Goal: Task Accomplishment & Management: Use online tool/utility

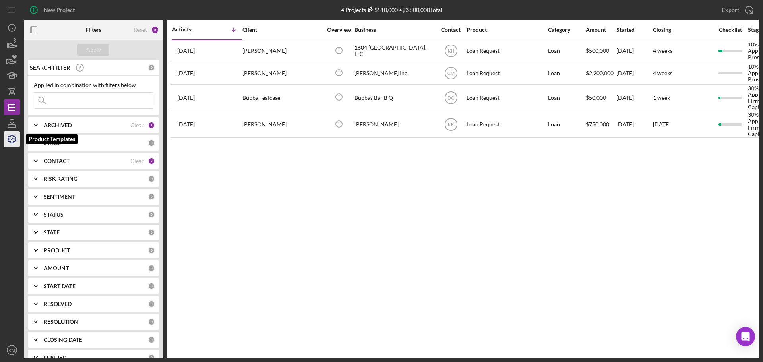
click at [16, 135] on icon "button" at bounding box center [12, 139] width 20 height 20
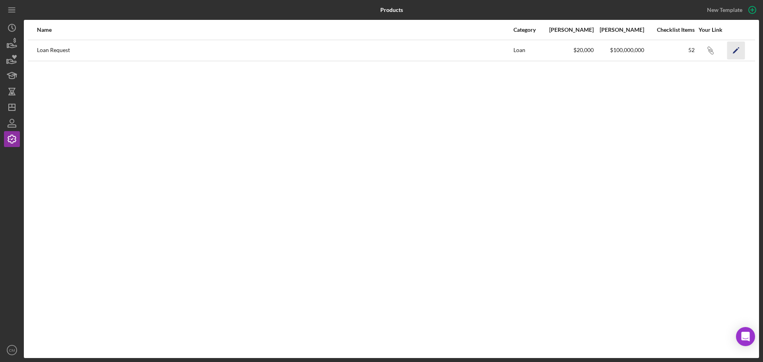
click at [733, 54] on icon "Icon/Edit" at bounding box center [736, 50] width 18 height 18
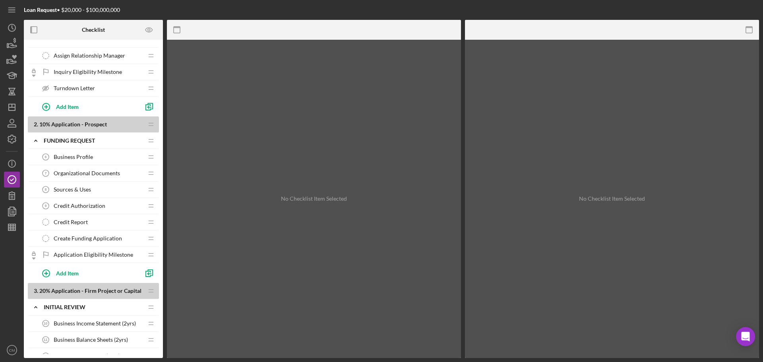
scroll to position [119, 0]
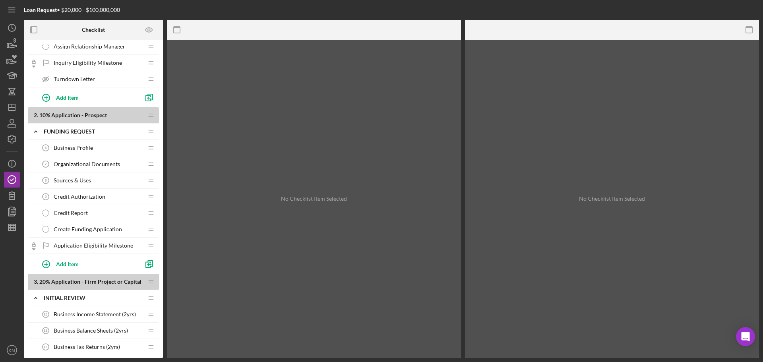
click at [102, 209] on div "Credit Report Credit Report" at bounding box center [90, 213] width 105 height 16
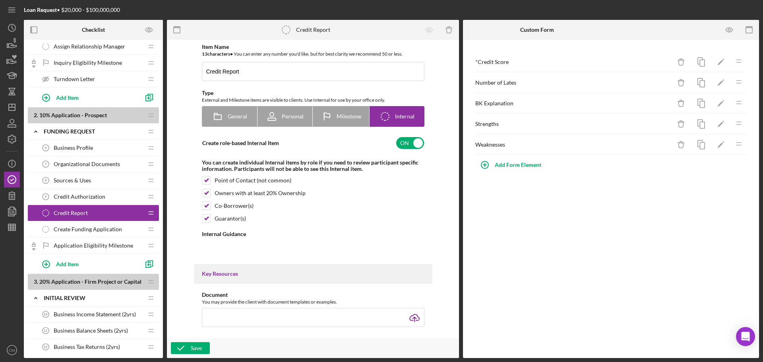
click at [93, 226] on span "Create Funding Application" at bounding box center [88, 229] width 68 height 6
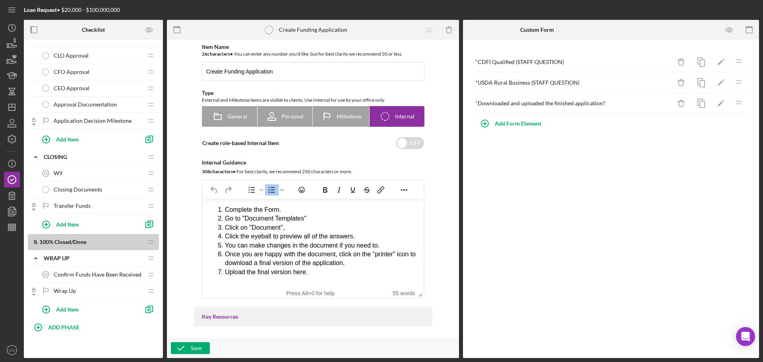
scroll to position [919, 0]
click at [67, 305] on div "Add Item" at bounding box center [67, 308] width 23 height 15
type input "Confirm Closing Checklist was Completed"
click at [46, 326] on div "Add" at bounding box center [45, 328] width 10 height 12
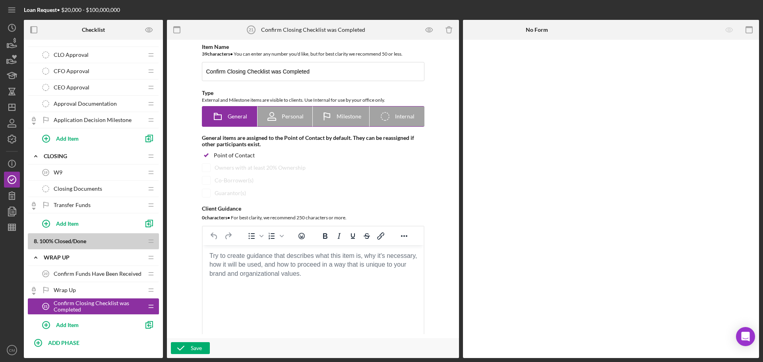
click at [401, 118] on span "Internal" at bounding box center [404, 116] width 19 height 6
radio input "false"
radio input "true"
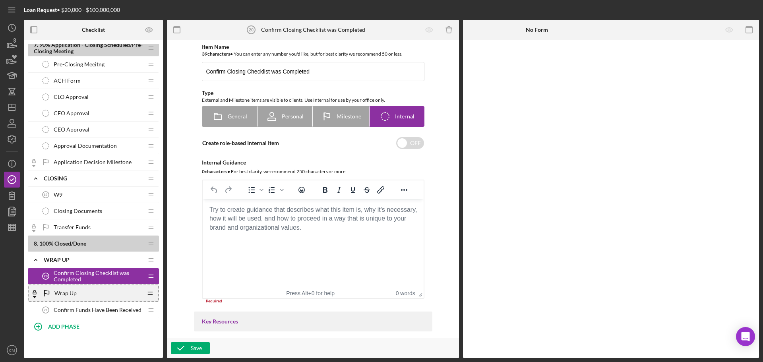
scroll to position [936, 0]
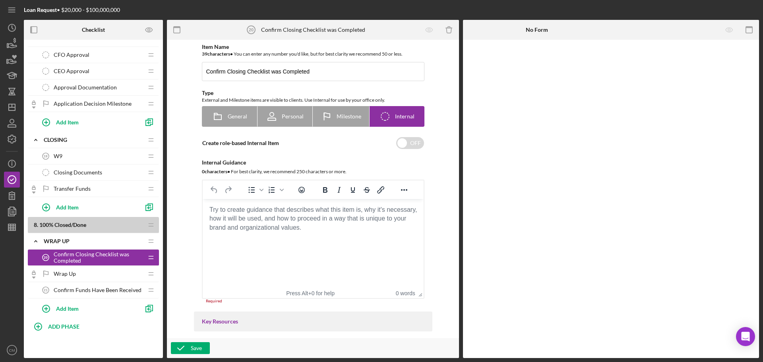
click at [85, 274] on div "Wrap Up Wrap Up" at bounding box center [90, 274] width 105 height 16
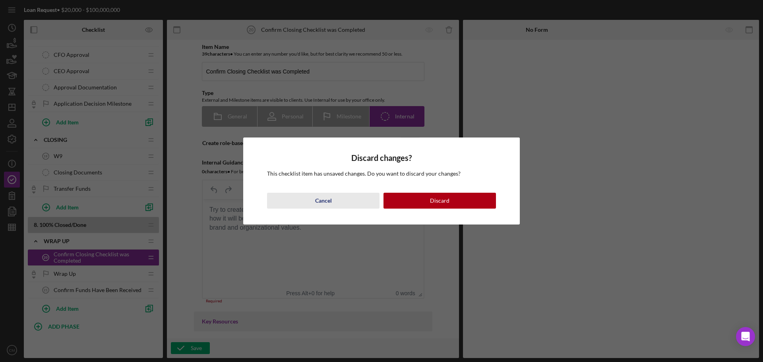
click at [314, 205] on button "Cancel" at bounding box center [323, 201] width 112 height 16
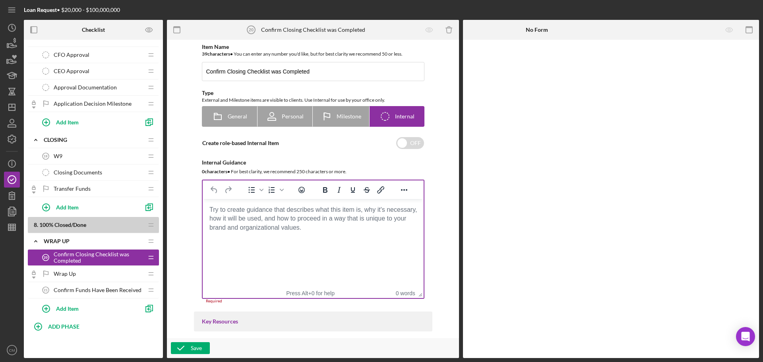
click at [231, 220] on html at bounding box center [312, 209] width 221 height 21
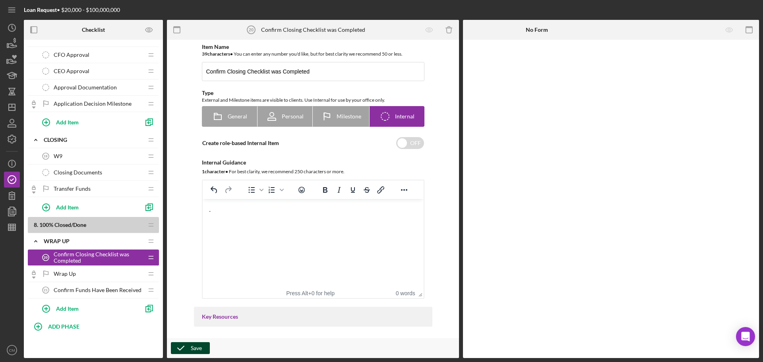
click at [183, 346] on polyline "button" at bounding box center [181, 348] width 6 height 4
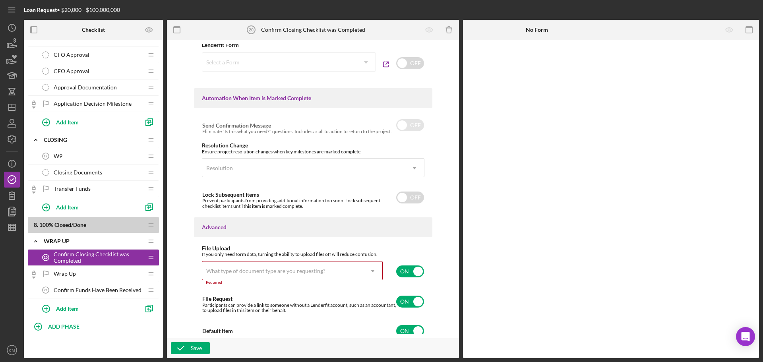
scroll to position [439, 0]
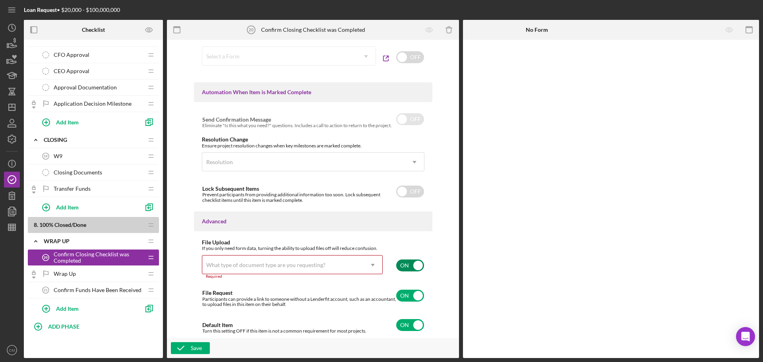
click at [412, 267] on input "checkbox" at bounding box center [410, 265] width 28 height 12
checkbox input "false"
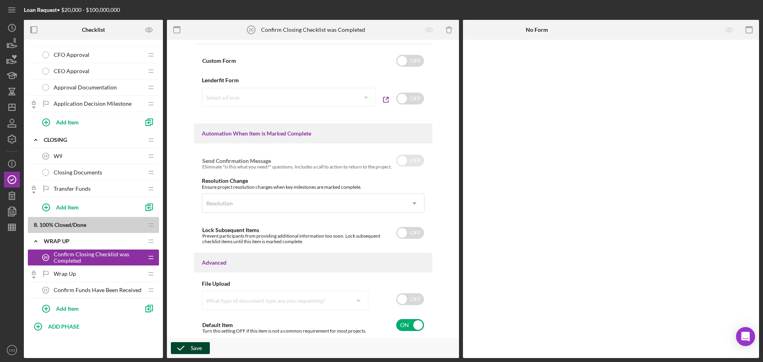
click at [183, 347] on polyline "button" at bounding box center [181, 348] width 6 height 4
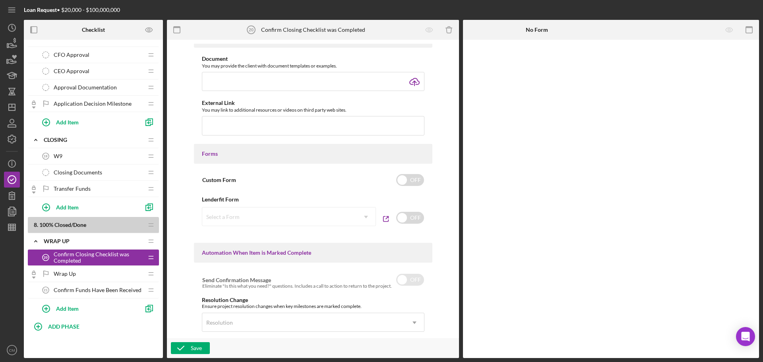
scroll to position [0, 0]
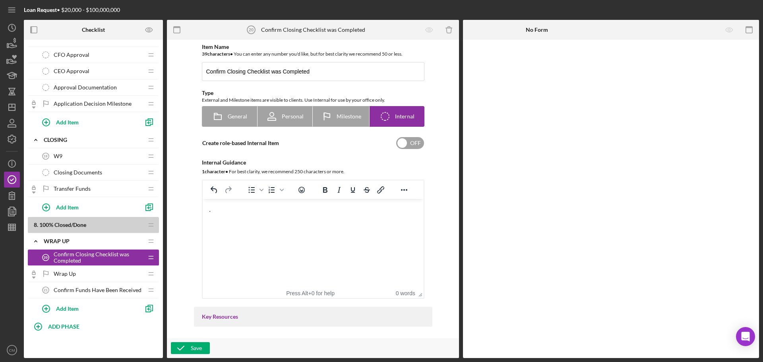
click at [405, 141] on input "checkbox" at bounding box center [410, 143] width 28 height 12
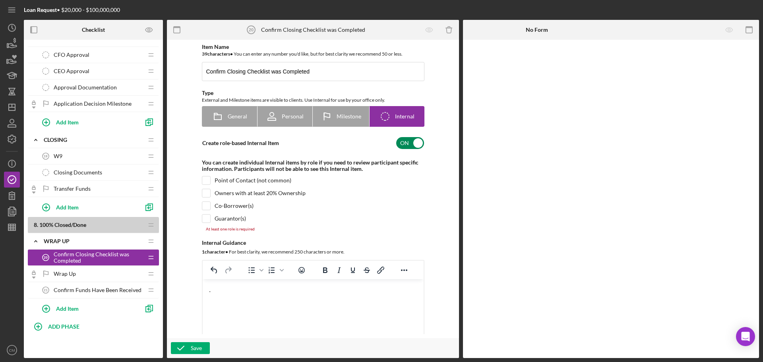
click at [405, 141] on input "checkbox" at bounding box center [410, 143] width 28 height 12
checkbox input "false"
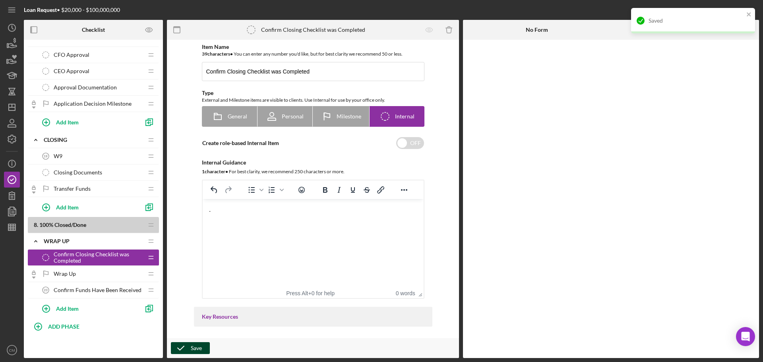
click at [197, 345] on div "Save" at bounding box center [196, 348] width 11 height 12
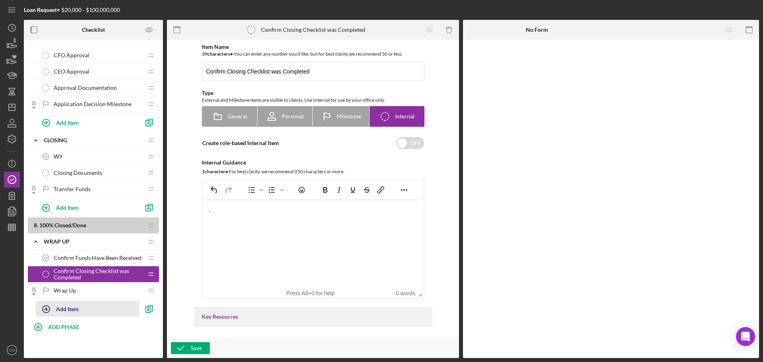
scroll to position [936, 0]
click at [73, 256] on span "Confirm Funds Have Been Received" at bounding box center [98, 257] width 88 height 6
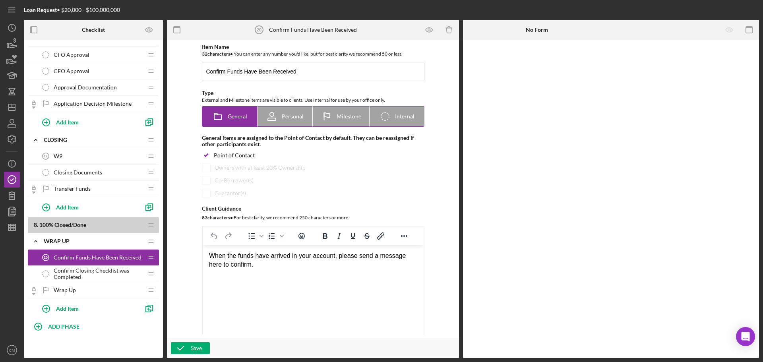
click at [399, 118] on span "Internal" at bounding box center [404, 116] width 19 height 6
radio input "false"
radio input "true"
checkbox input "false"
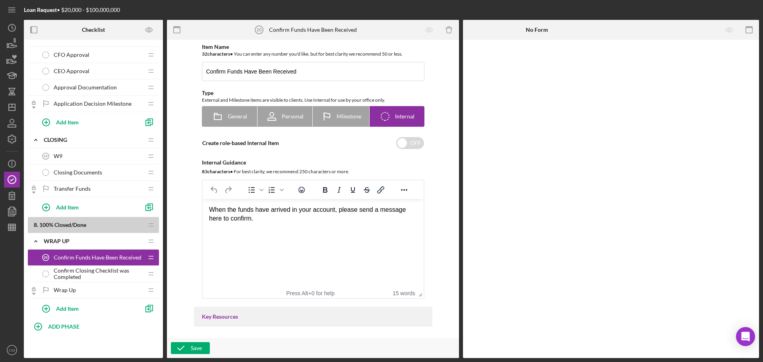
drag, startPoint x: 205, startPoint y: 343, endPoint x: 225, endPoint y: 127, distance: 216.2
click at [208, 140] on div "Item Name 32 character s • You can enter any number you'd like, but for best cl…" at bounding box center [313, 199] width 292 height 318
click at [232, 116] on span "General" at bounding box center [237, 116] width 19 height 6
radio input "true"
checkbox input "true"
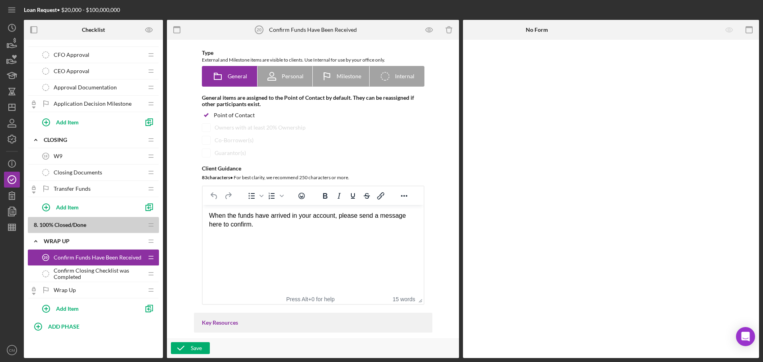
scroll to position [40, 0]
click at [190, 349] on button "Save" at bounding box center [190, 348] width 39 height 12
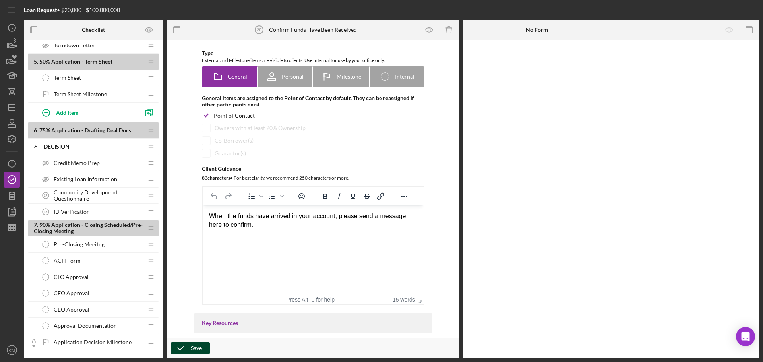
scroll to position [737, 0]
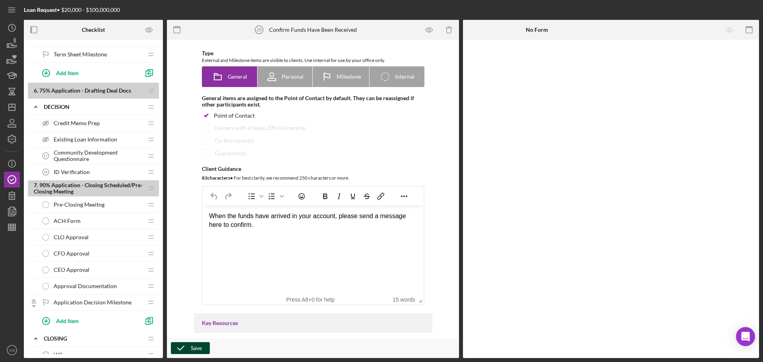
click at [111, 205] on div "Pre-Closing Meeitng Pre-Closing Meeitng" at bounding box center [90, 205] width 105 height 16
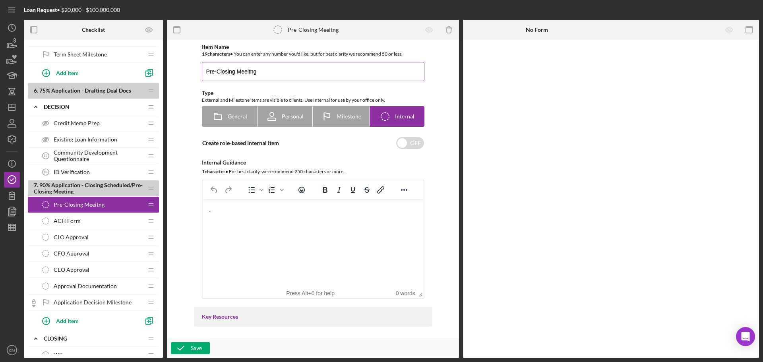
click at [247, 70] on input "Pre-Closing Meeitng" at bounding box center [313, 71] width 222 height 19
type input "Pre-Closing Meeting"
click at [187, 351] on icon "button" at bounding box center [181, 348] width 20 height 20
